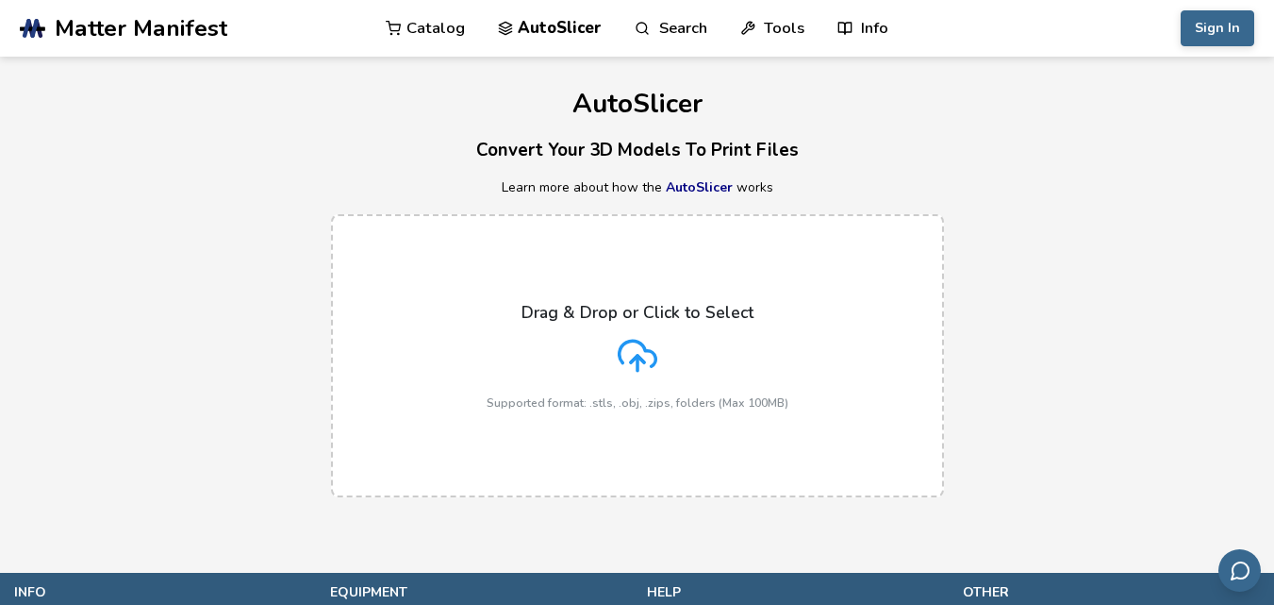
click at [1145, 127] on div "AutoSlicer Convert Your 3D Models To Print Files Learn more about how the AutoS…" at bounding box center [637, 286] width 1274 height 459
click at [1145, 133] on div "AutoSlicer Convert Your 3D Models To Print Files Learn more about how the AutoS…" at bounding box center [637, 286] width 1274 height 459
click at [1181, 267] on div "Drag & Drop or Click to Select Supported format: .stls, .obj, .zips, folders (M…" at bounding box center [637, 355] width 1274 height 321
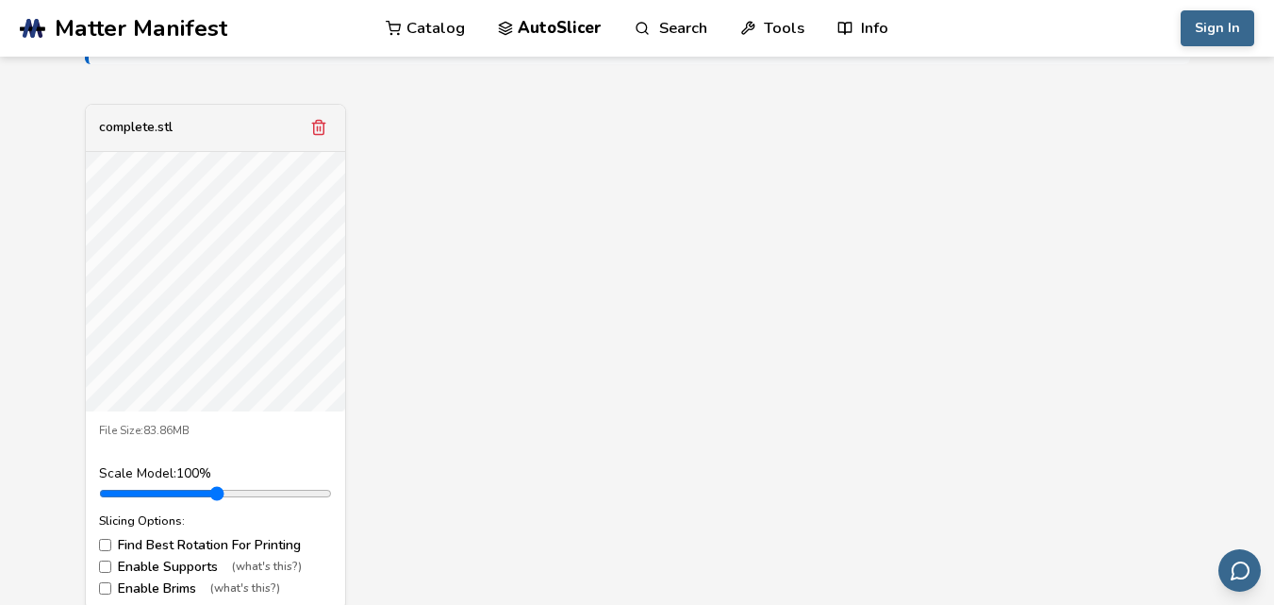
scroll to position [849, 0]
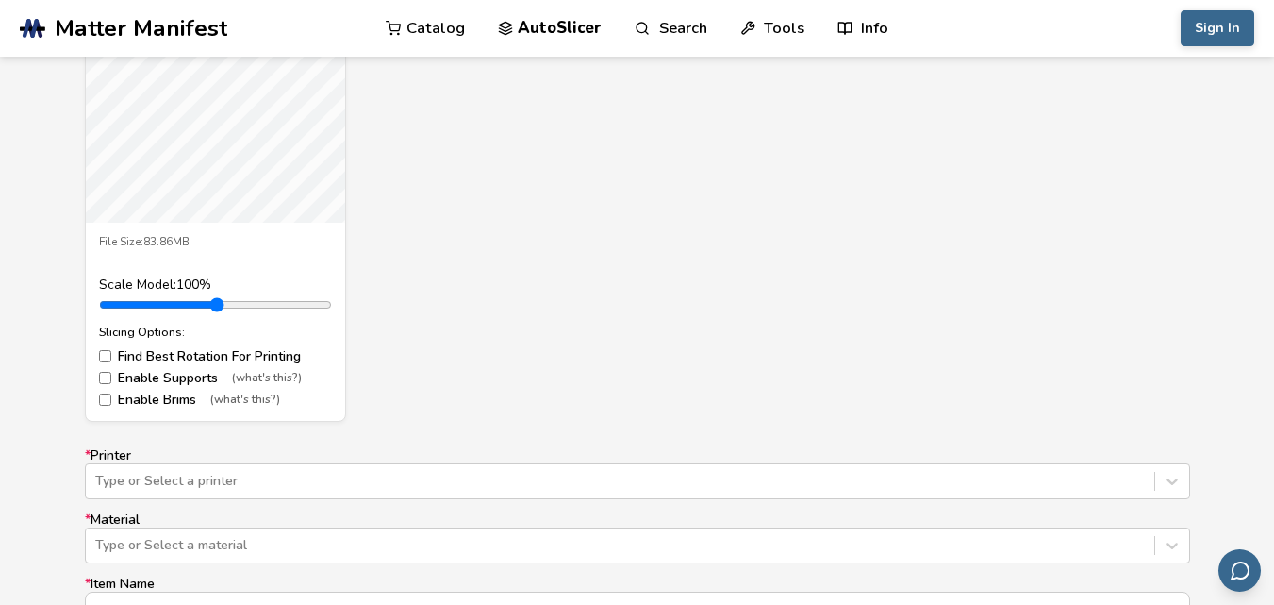
click at [198, 375] on label "Enable Supports (what's this?)" at bounding box center [215, 378] width 233 height 15
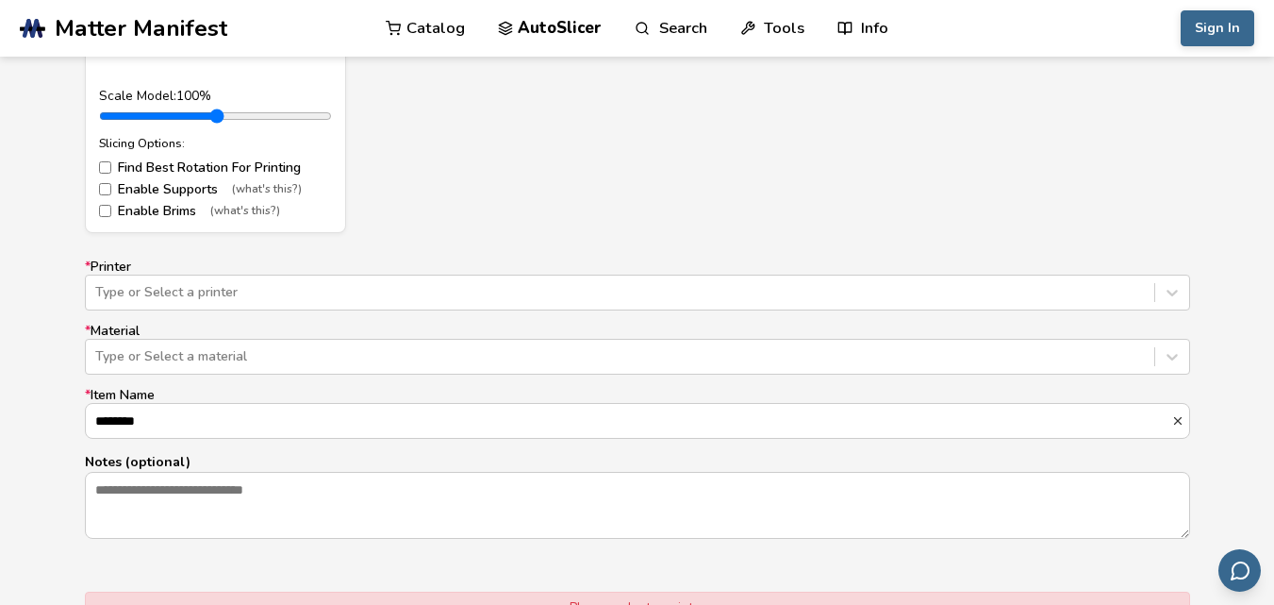
scroll to position [1132, 0]
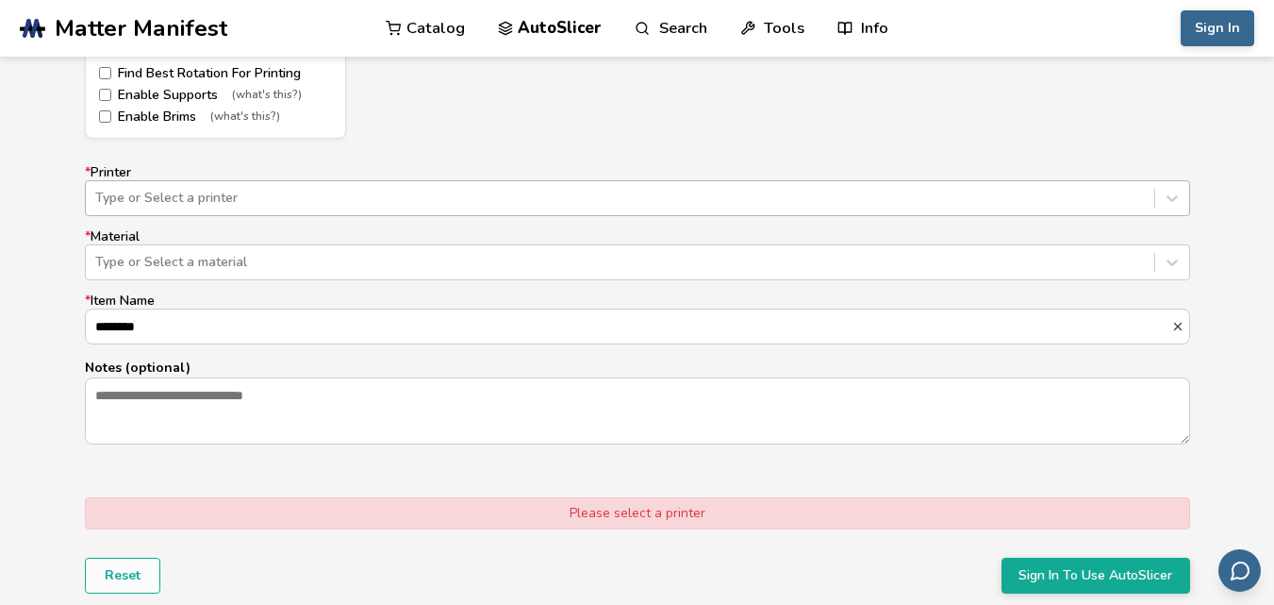
click at [190, 195] on div at bounding box center [620, 198] width 1050 height 19
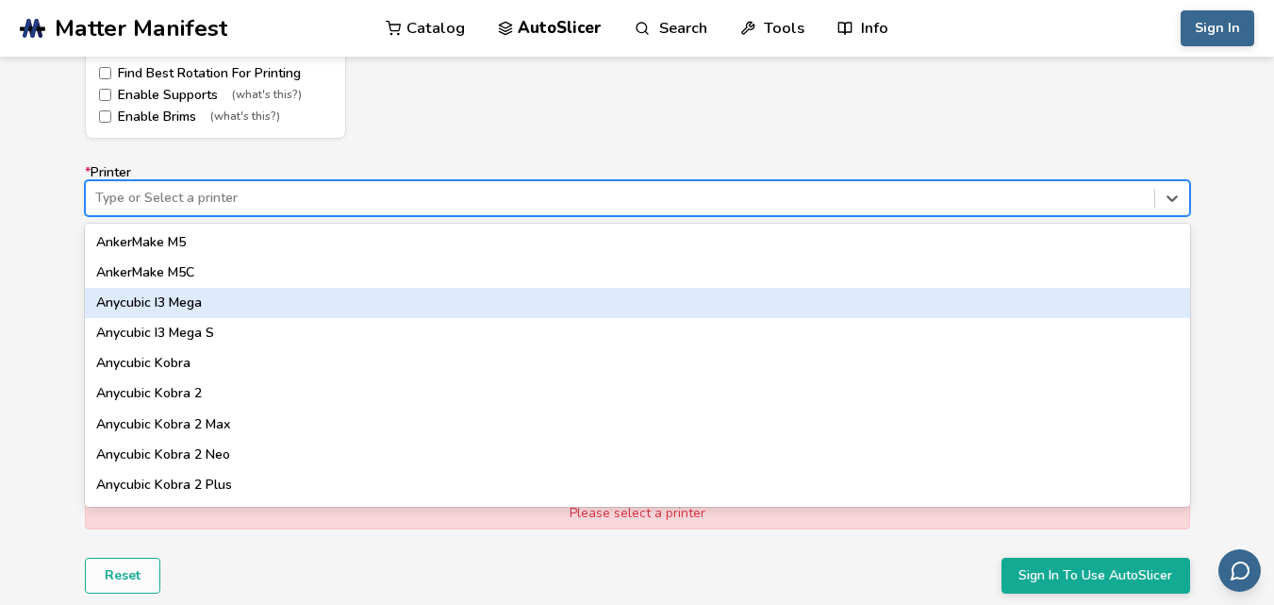
click at [215, 307] on div "Anycubic I3 Mega" at bounding box center [638, 303] width 1106 height 30
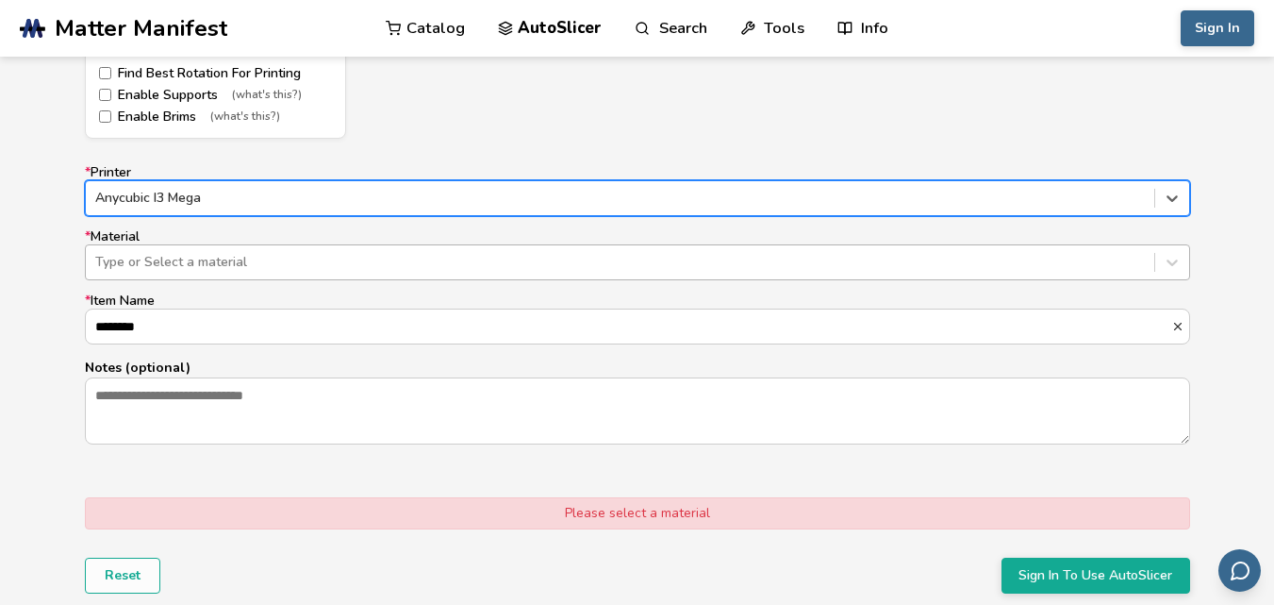
click at [184, 265] on div at bounding box center [620, 262] width 1050 height 19
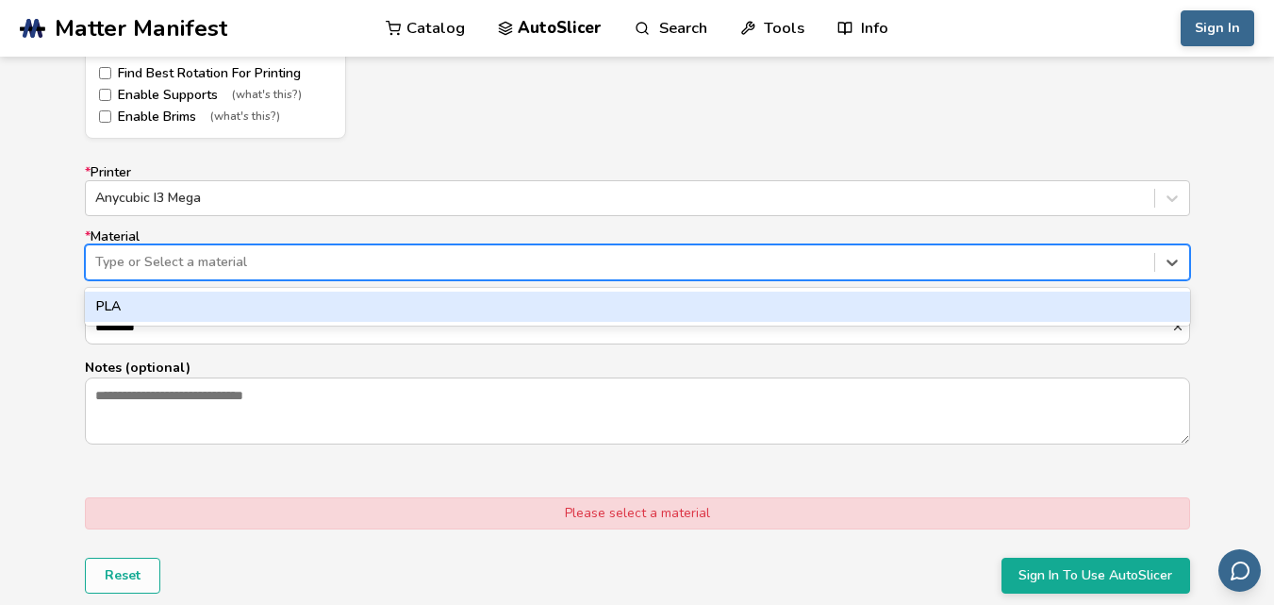
click at [187, 299] on div "PLA" at bounding box center [638, 306] width 1106 height 30
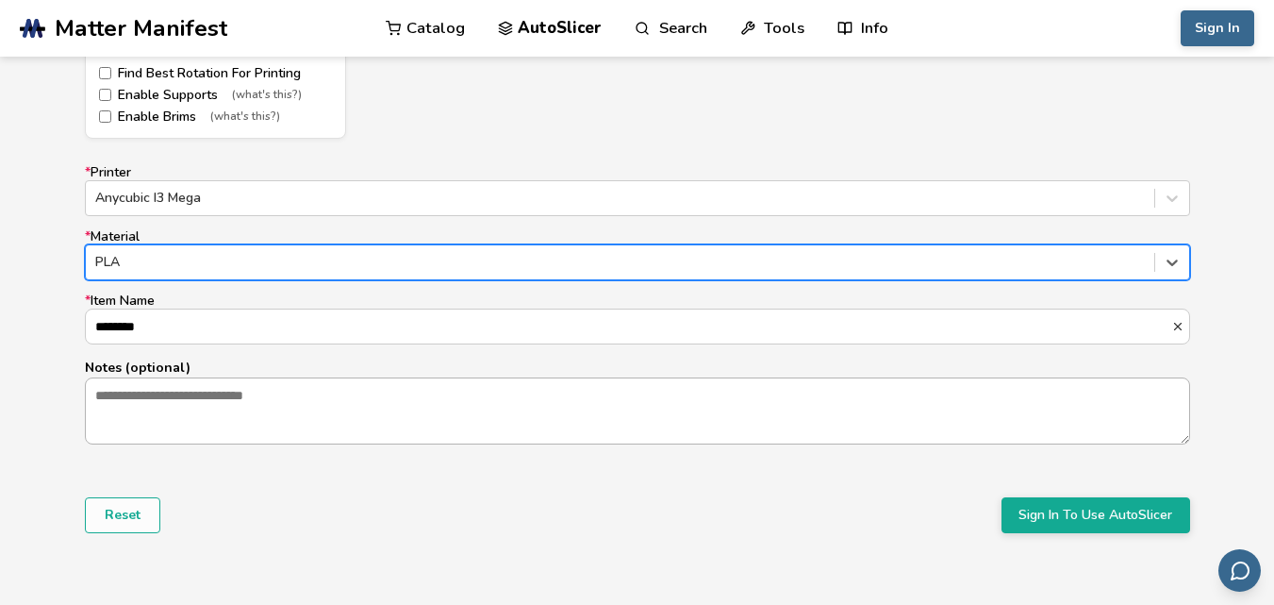
scroll to position [1415, 0]
